Goal: Information Seeking & Learning: Learn about a topic

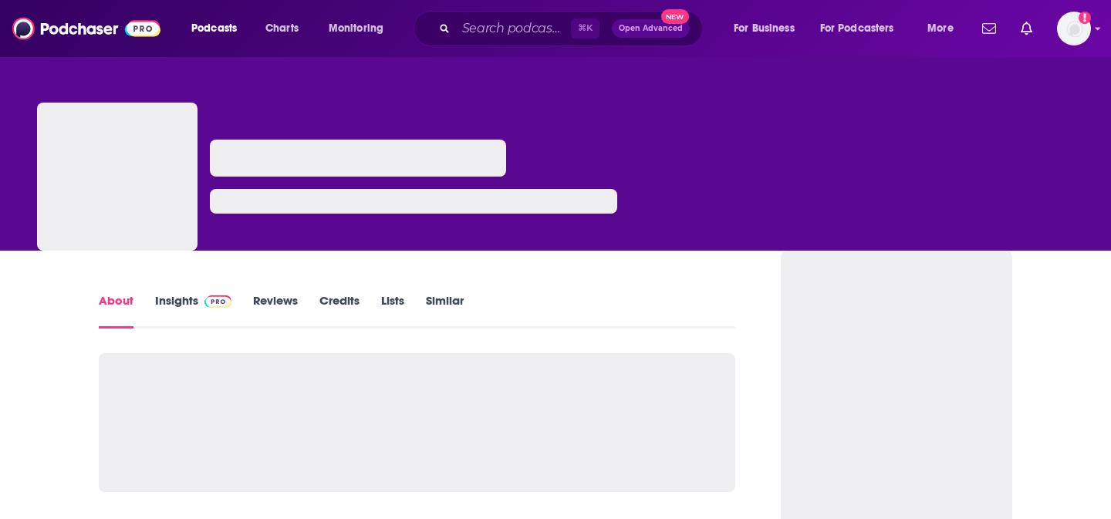
click at [208, 306] on img at bounding box center [217, 302] width 27 height 12
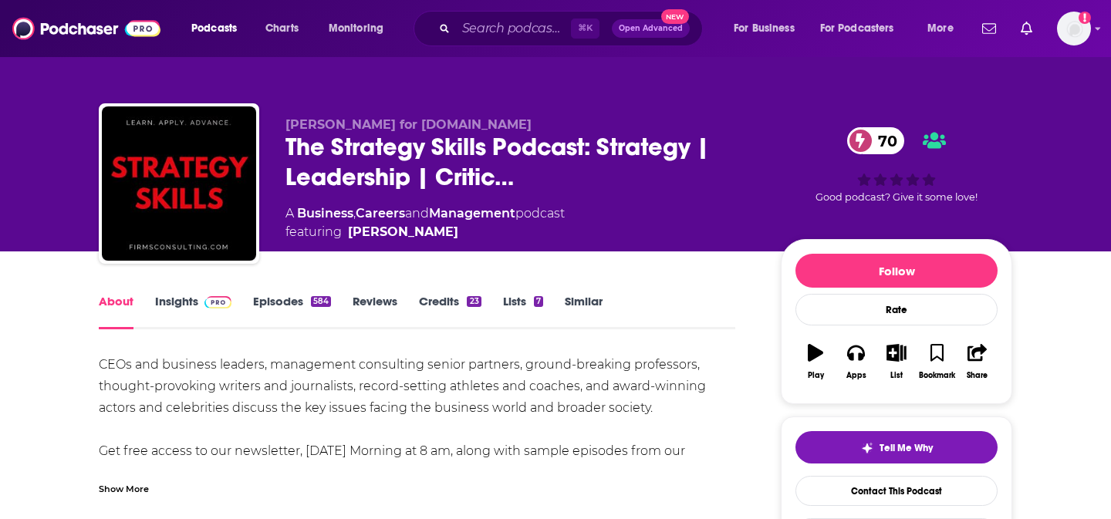
click at [195, 296] on link "Insights" at bounding box center [193, 311] width 76 height 35
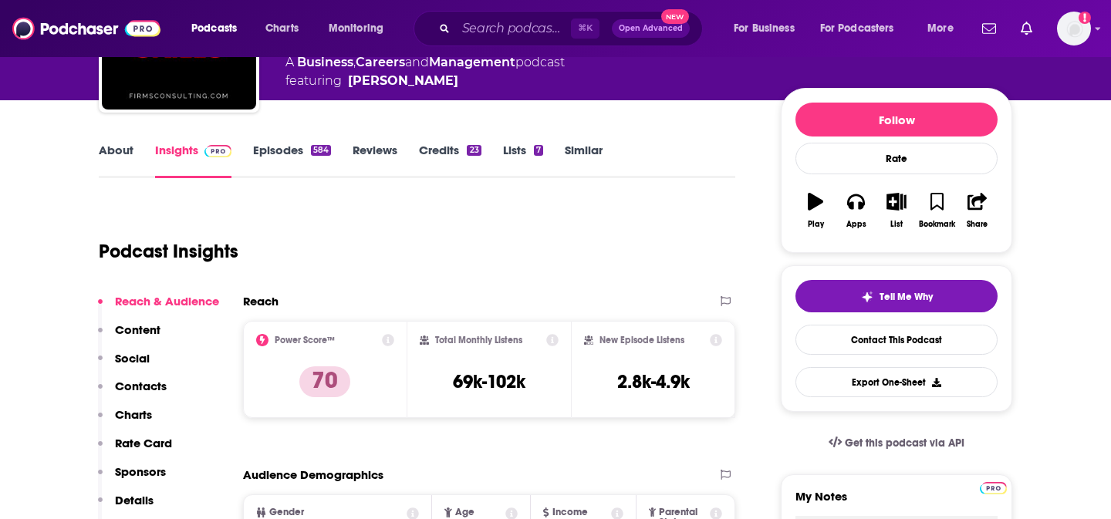
scroll to position [173, 0]
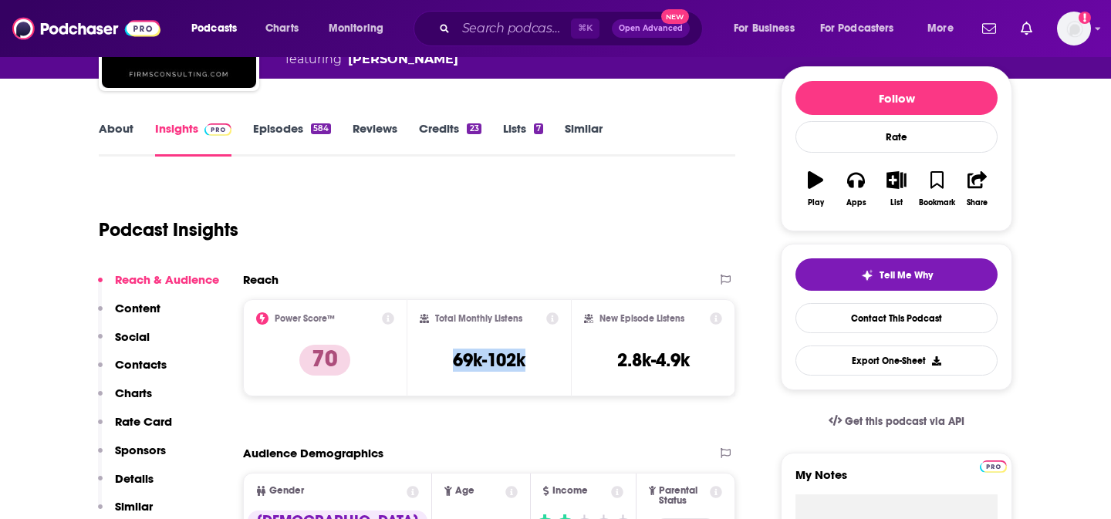
drag, startPoint x: 566, startPoint y: 352, endPoint x: 541, endPoint y: 364, distance: 28.3
click at [541, 364] on div "Total Monthly Listens 69k-102k" at bounding box center [489, 347] width 164 height 97
copy h3 "69k-102k"
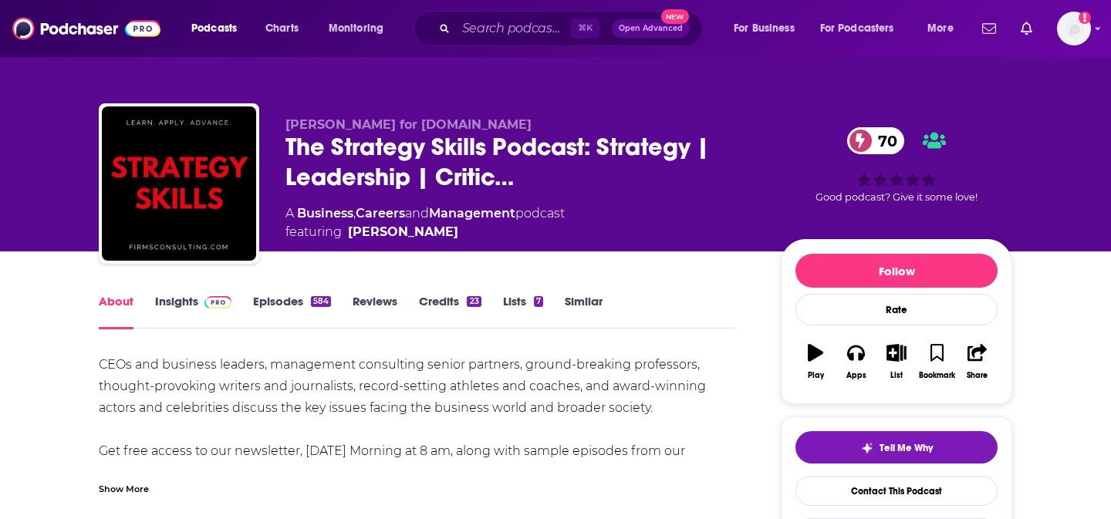
click at [168, 316] on link "Insights" at bounding box center [193, 311] width 76 height 35
